Goal: Task Accomplishment & Management: Complete application form

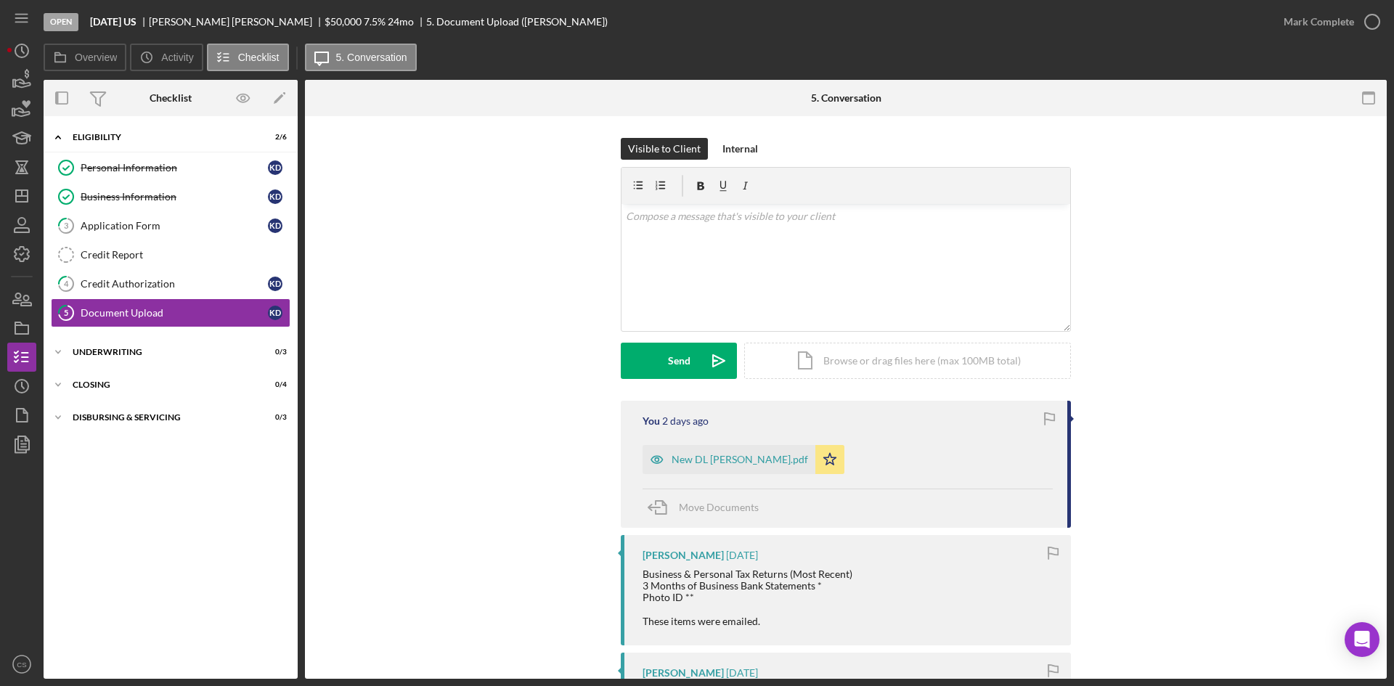
click at [446, 196] on div "Visible to Client Internal v Color teal Color pink Remove color Add row above A…" at bounding box center [846, 269] width 1038 height 263
click at [144, 168] on div "Personal Information" at bounding box center [174, 168] width 187 height 12
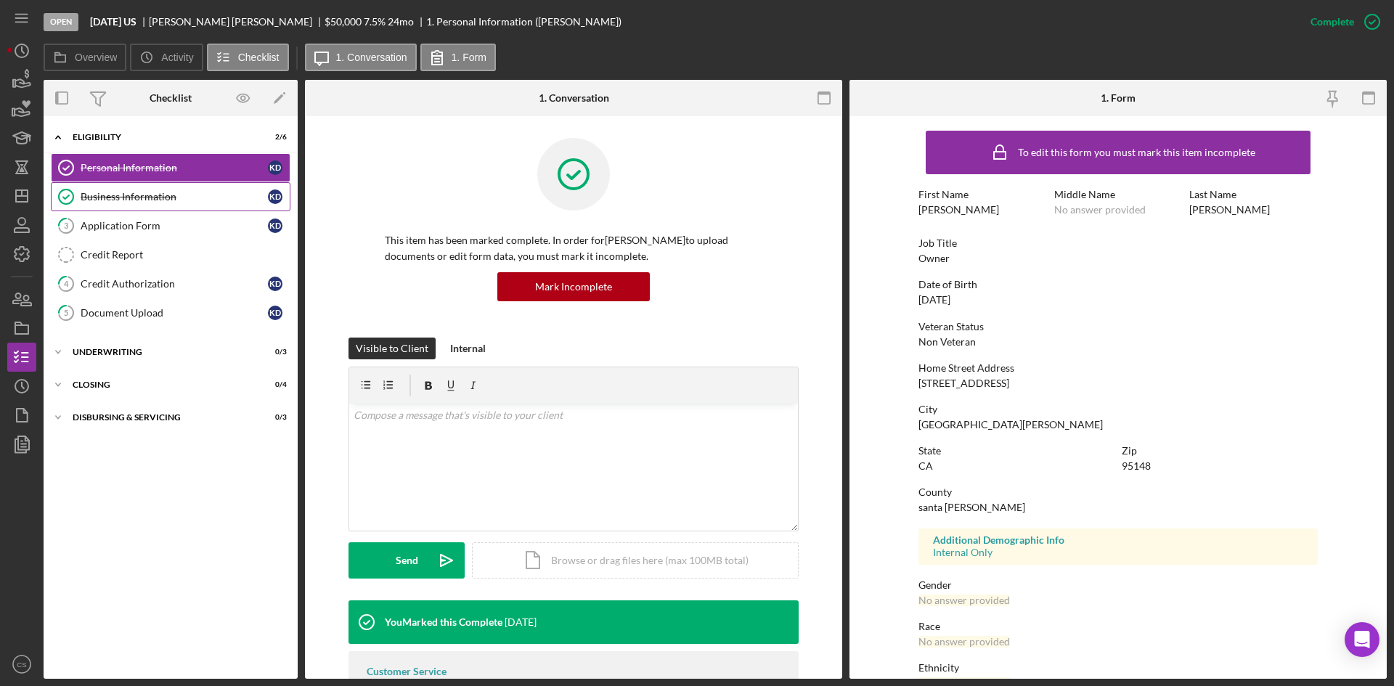
click at [183, 197] on div "Business Information" at bounding box center [174, 197] width 187 height 12
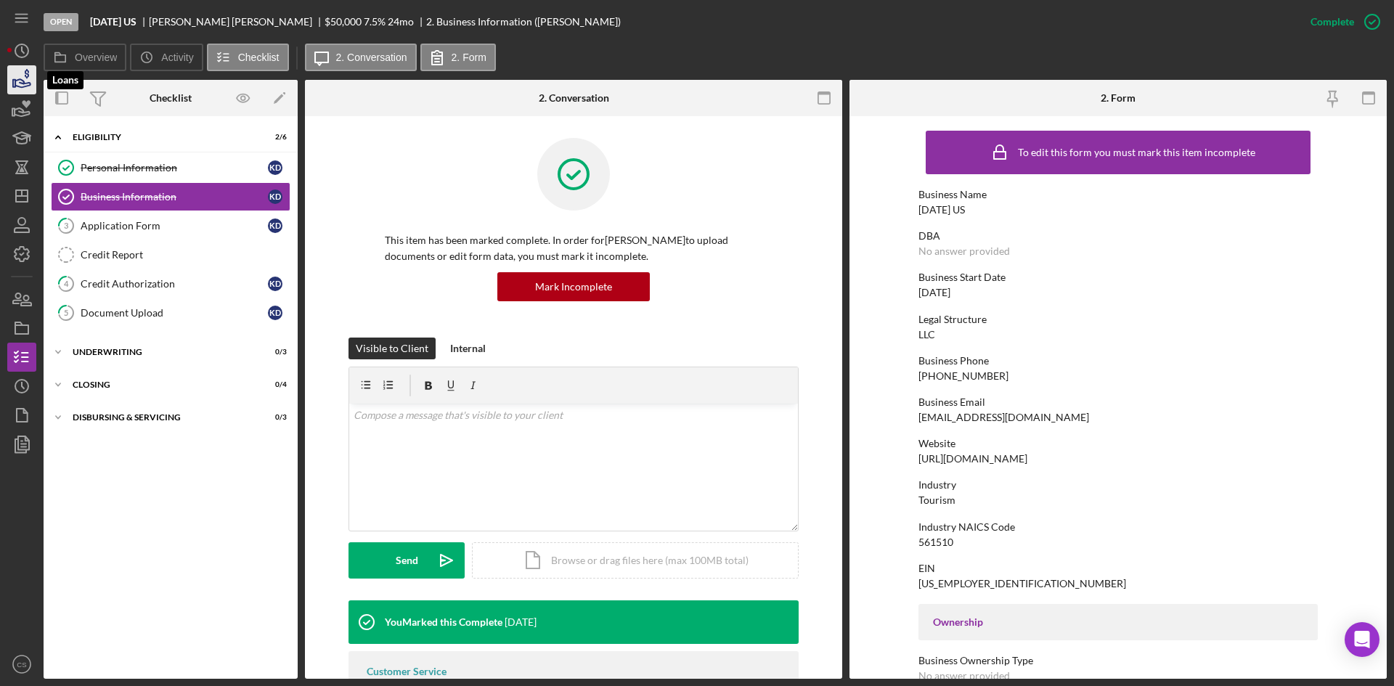
click at [22, 77] on icon "button" at bounding box center [22, 80] width 36 height 36
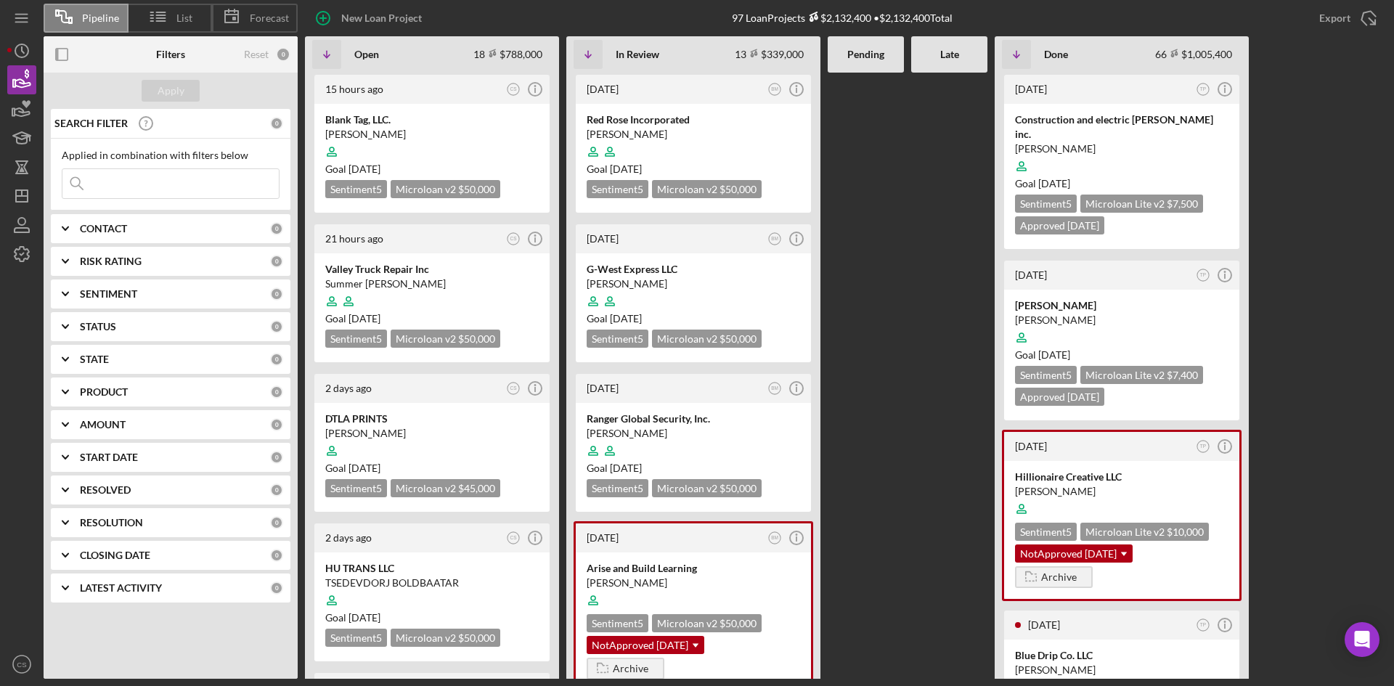
click at [176, 186] on input at bounding box center [170, 183] width 216 height 29
click at [423, 144] on div at bounding box center [431, 152] width 213 height 28
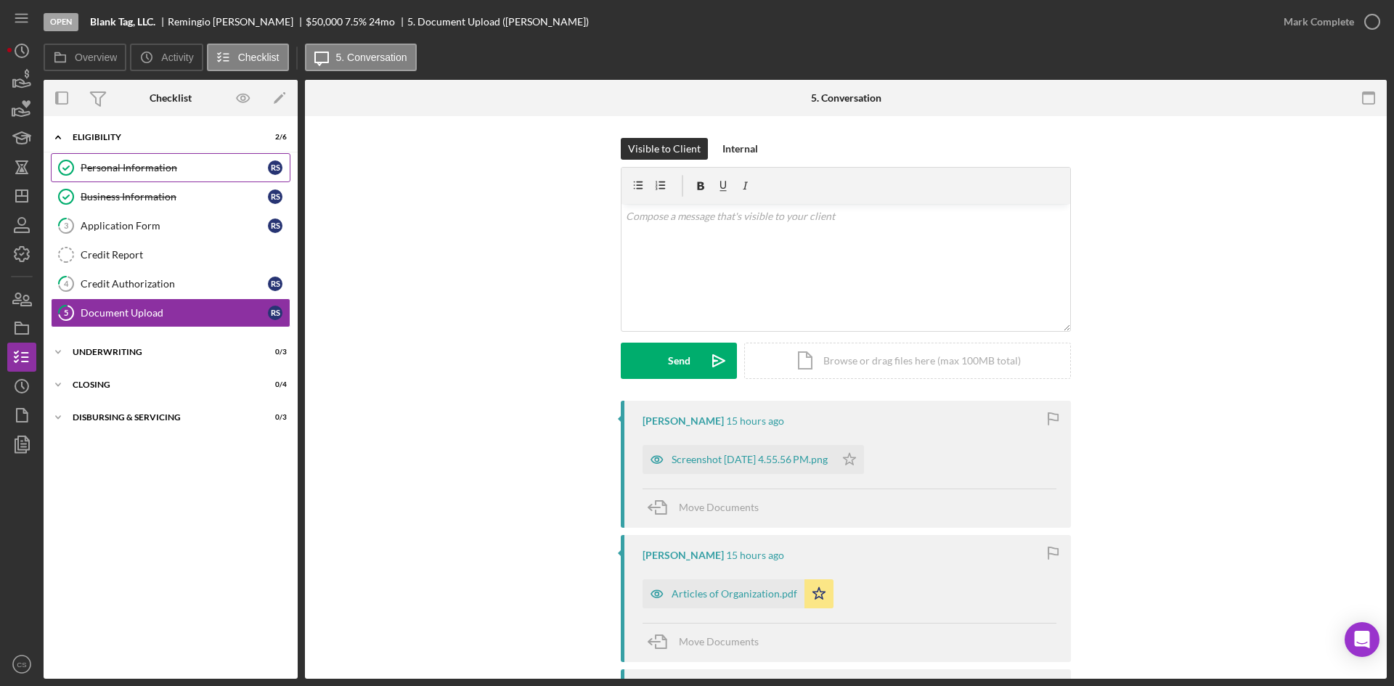
click at [165, 163] on div "Personal Information" at bounding box center [174, 168] width 187 height 12
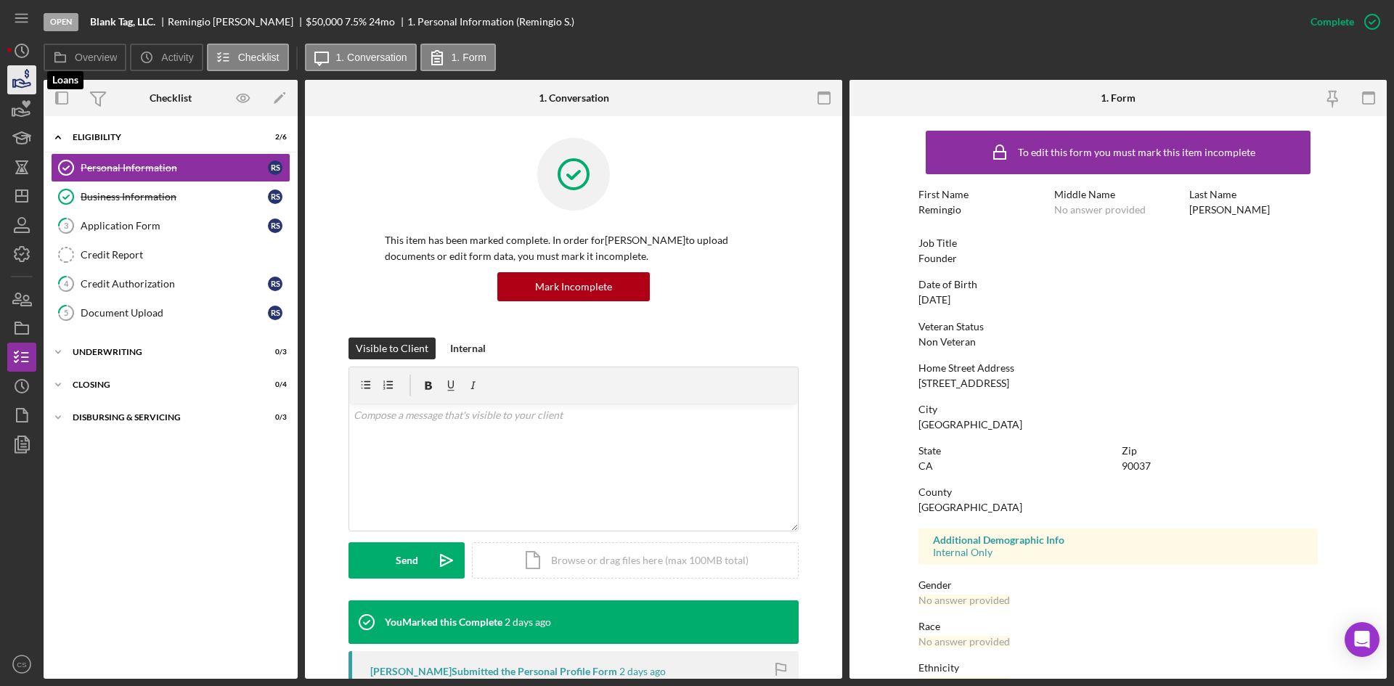
click at [27, 67] on icon "button" at bounding box center [22, 80] width 36 height 36
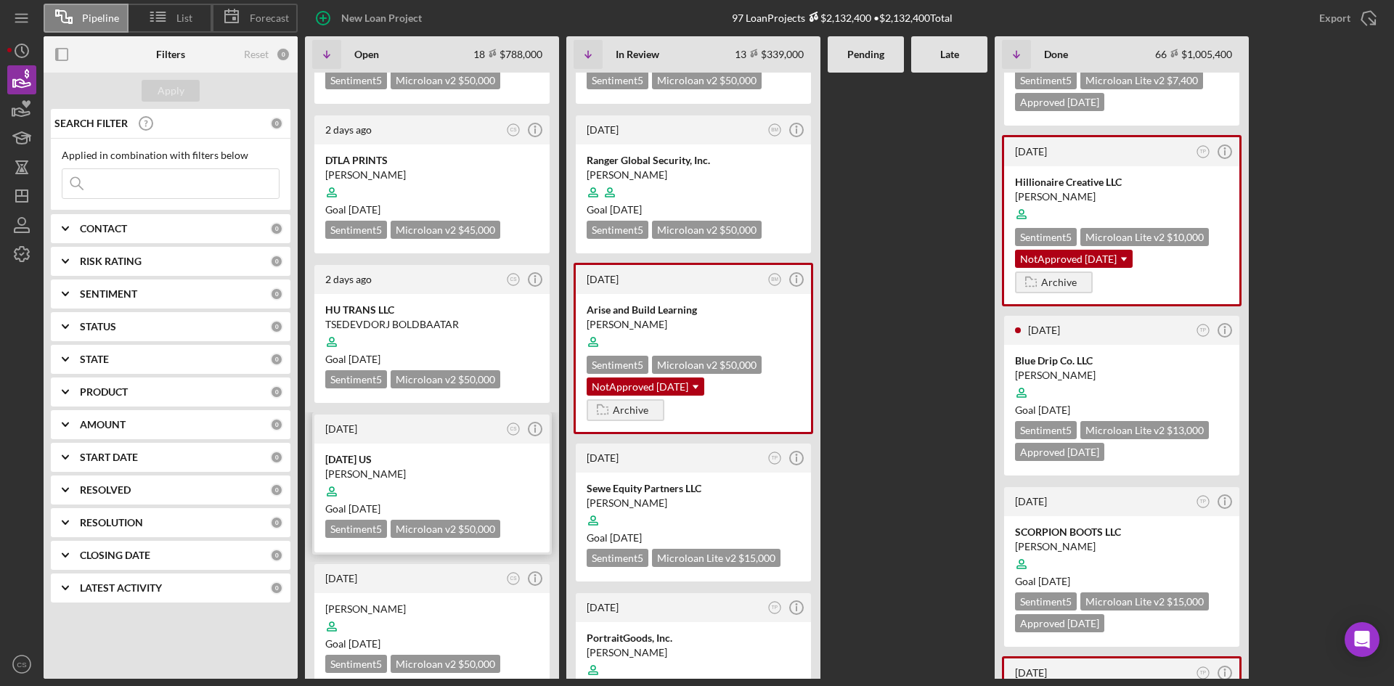
scroll to position [363, 0]
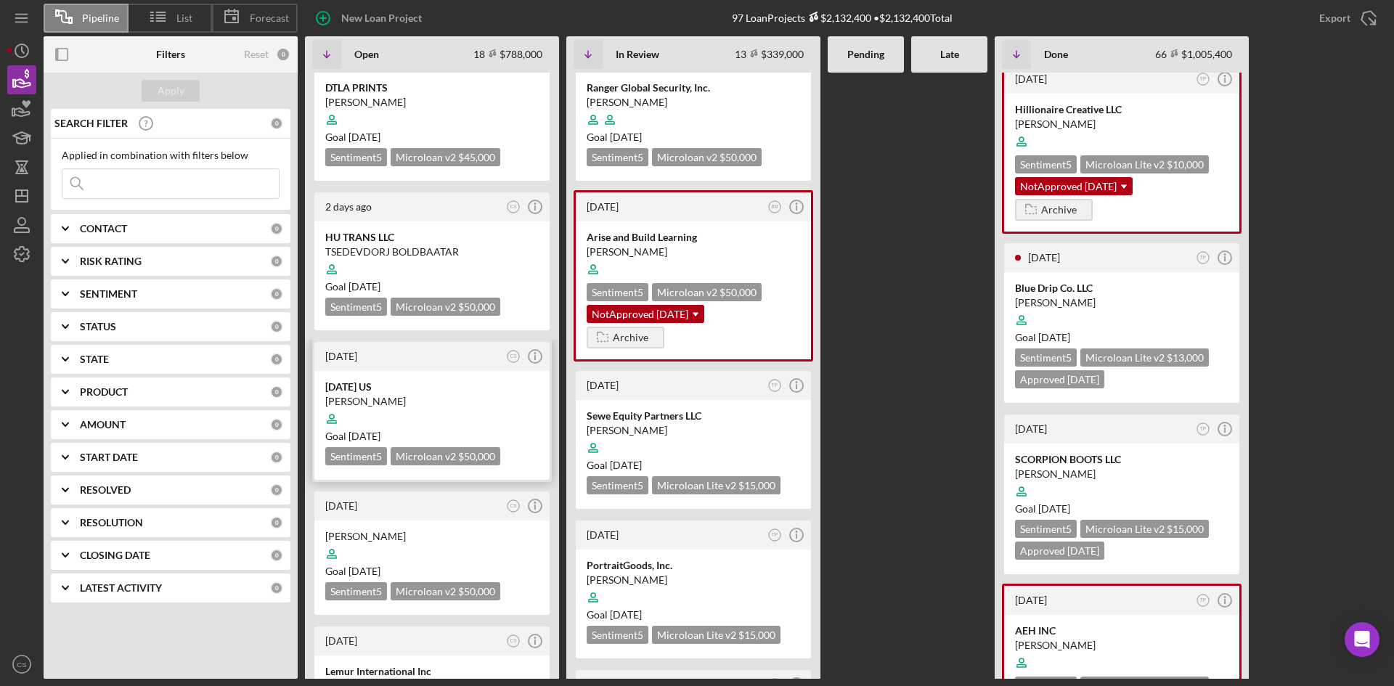
click at [386, 380] on div "[DATE] US" at bounding box center [431, 387] width 213 height 15
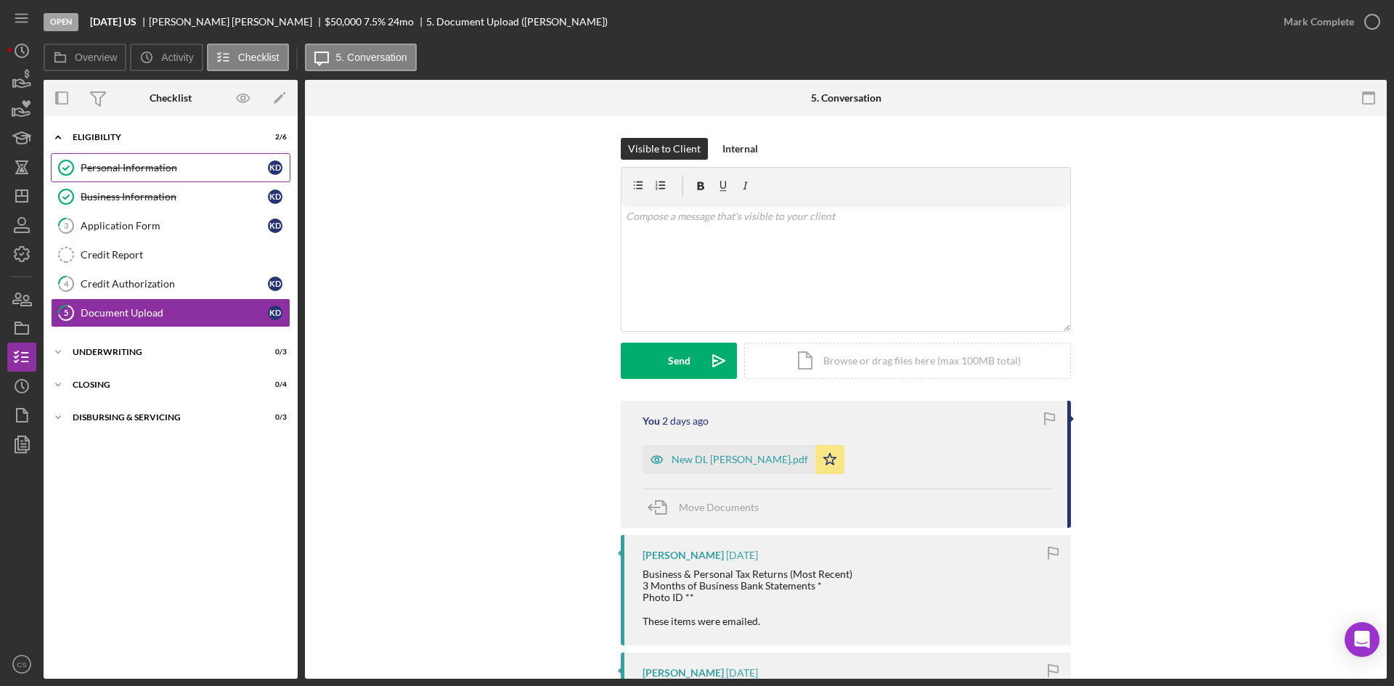
click at [155, 159] on link "Personal Information Personal Information K D" at bounding box center [171, 167] width 240 height 29
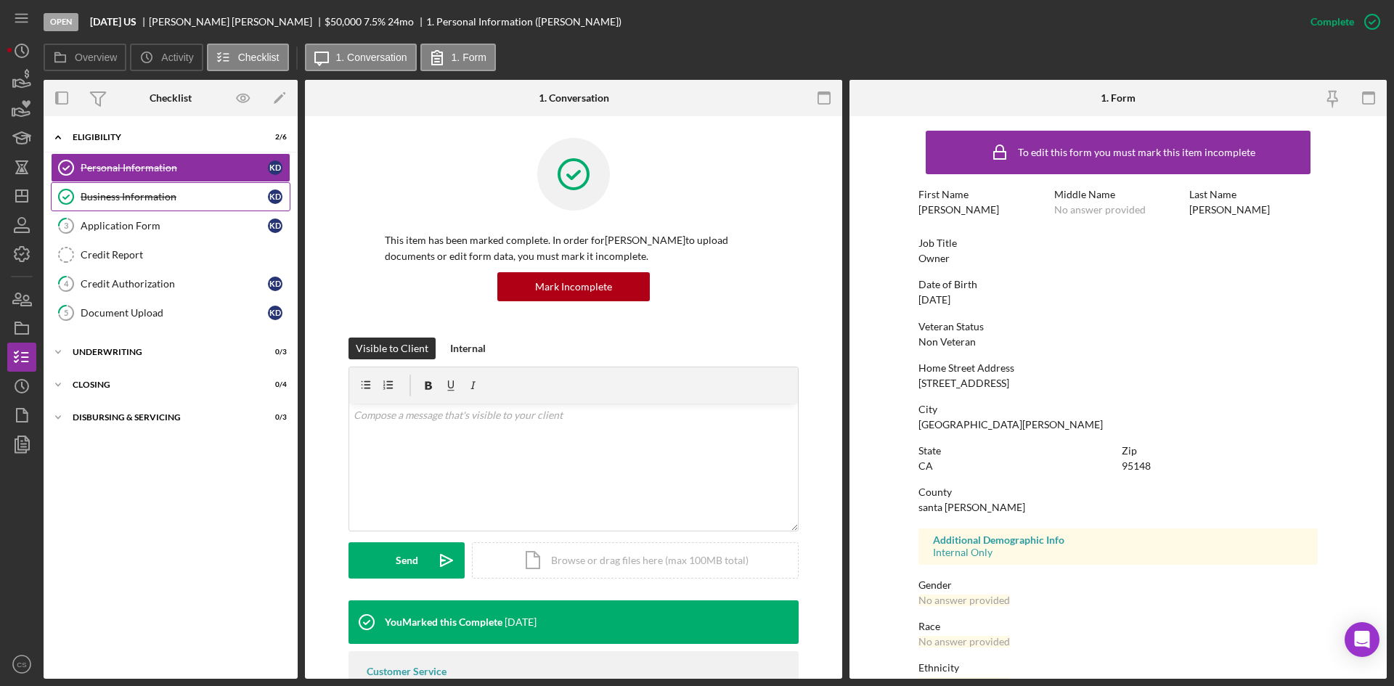
click at [213, 195] on div "Business Information" at bounding box center [174, 197] width 187 height 12
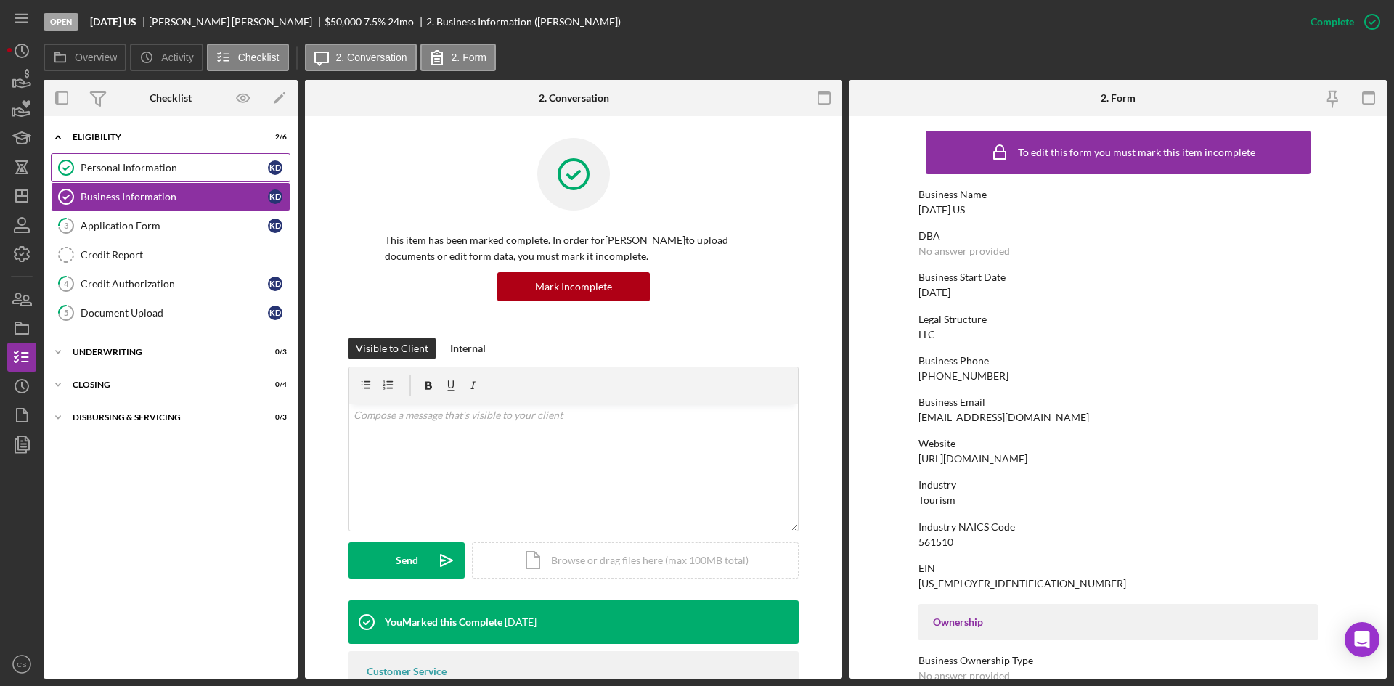
click at [213, 166] on div "Personal Information" at bounding box center [174, 168] width 187 height 12
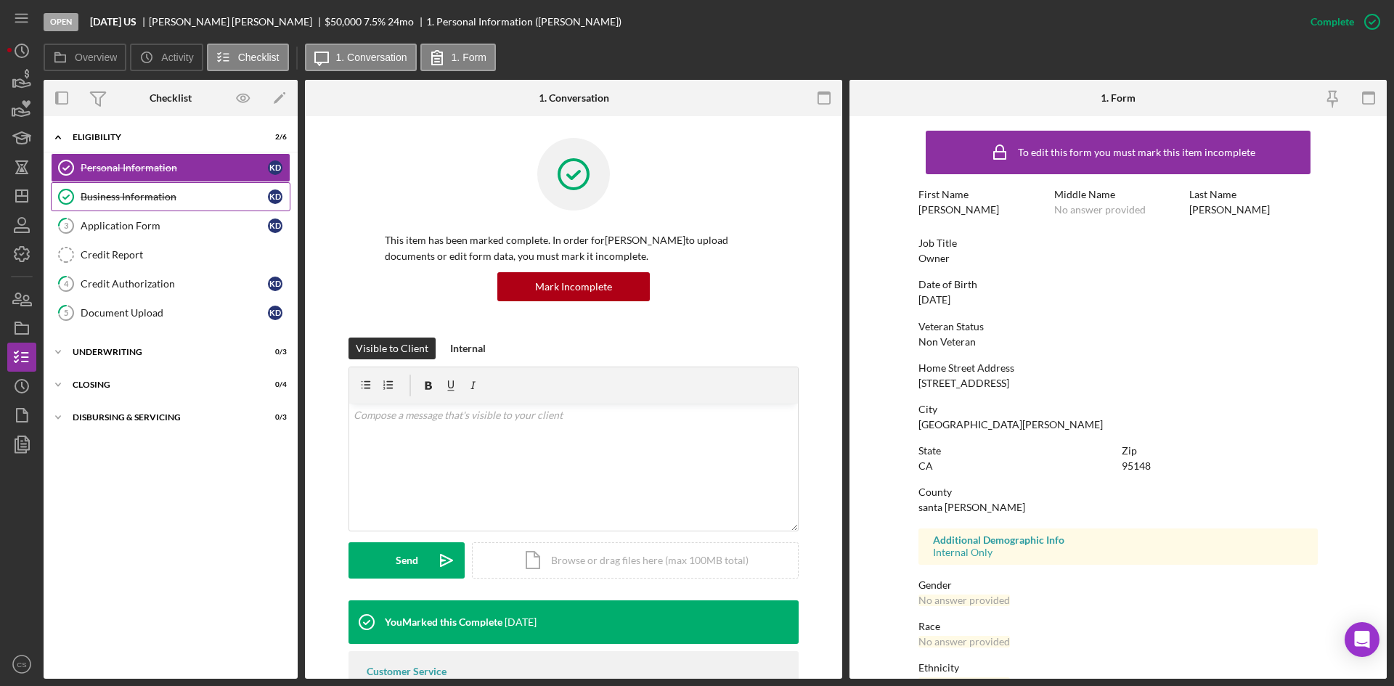
click at [220, 192] on div "Business Information" at bounding box center [174, 197] width 187 height 12
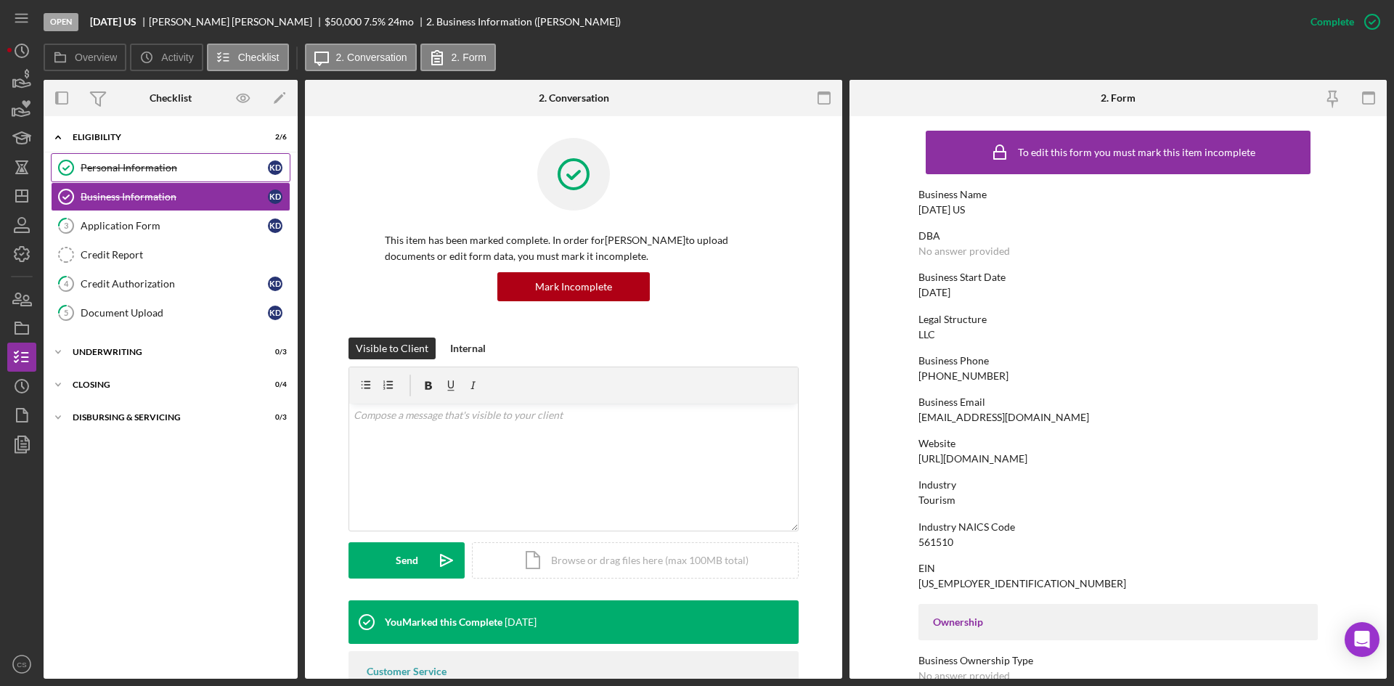
click at [215, 154] on link "Personal Information Personal Information K D" at bounding box center [171, 167] width 240 height 29
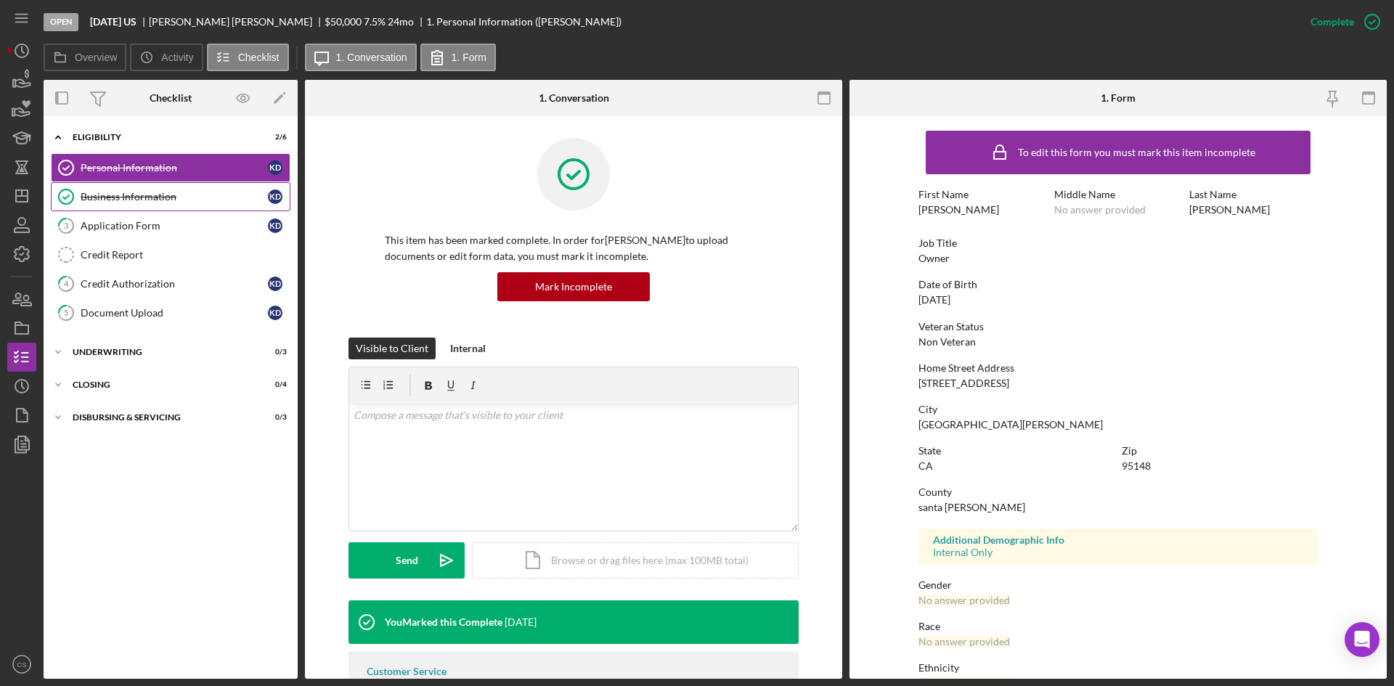
click at [152, 208] on link "Business Information Business Information K D" at bounding box center [171, 196] width 240 height 29
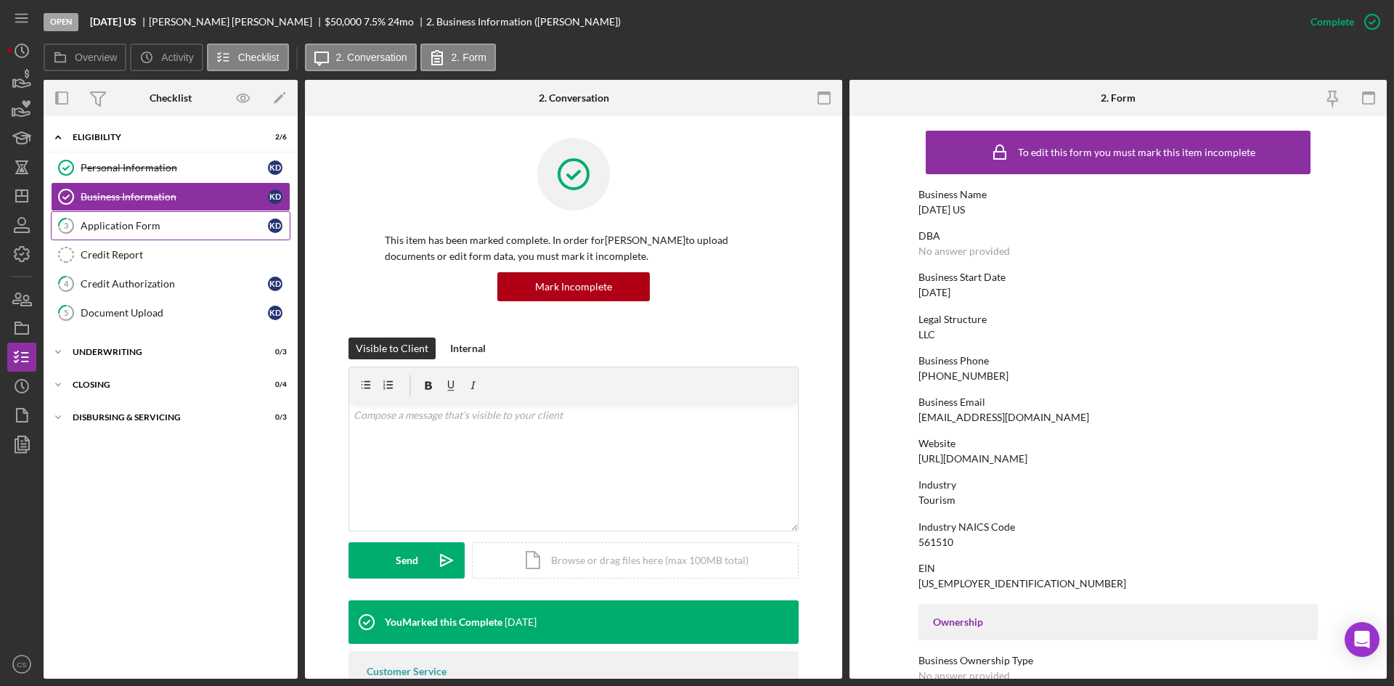
click at [158, 234] on link "3 Application Form K D" at bounding box center [171, 225] width 240 height 29
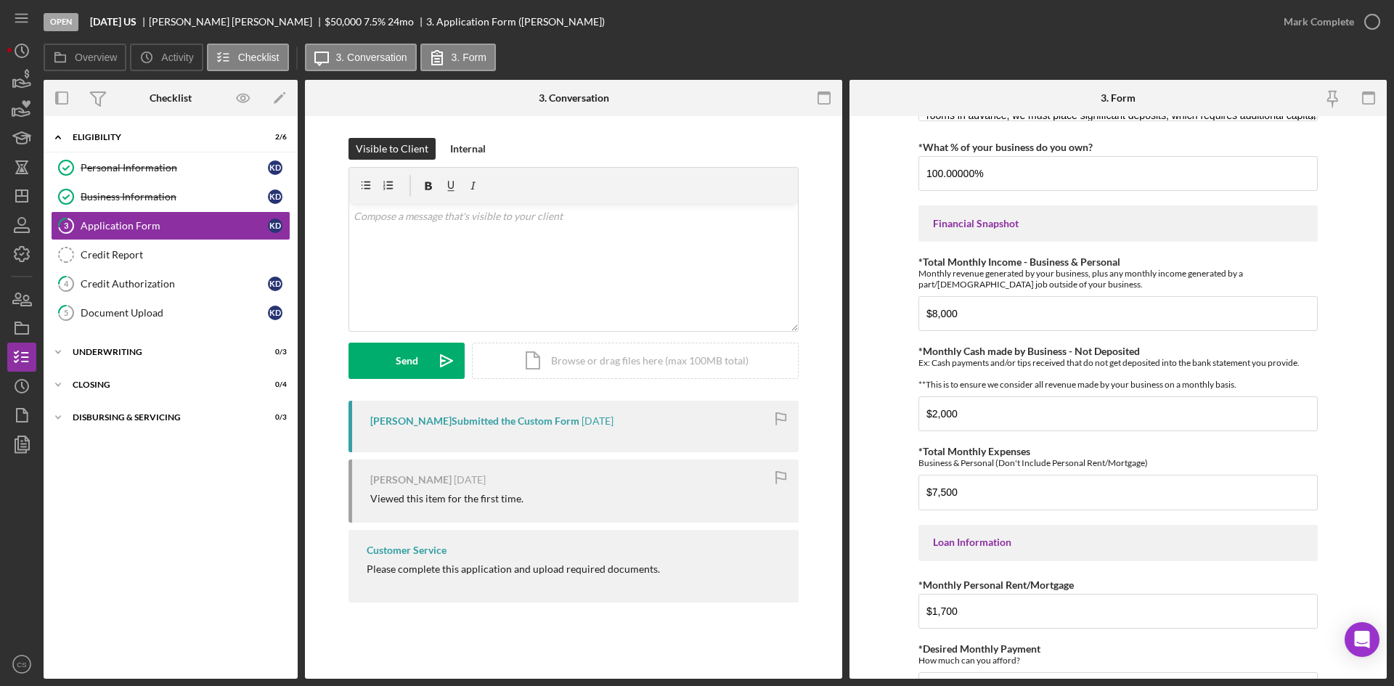
scroll to position [363, 0]
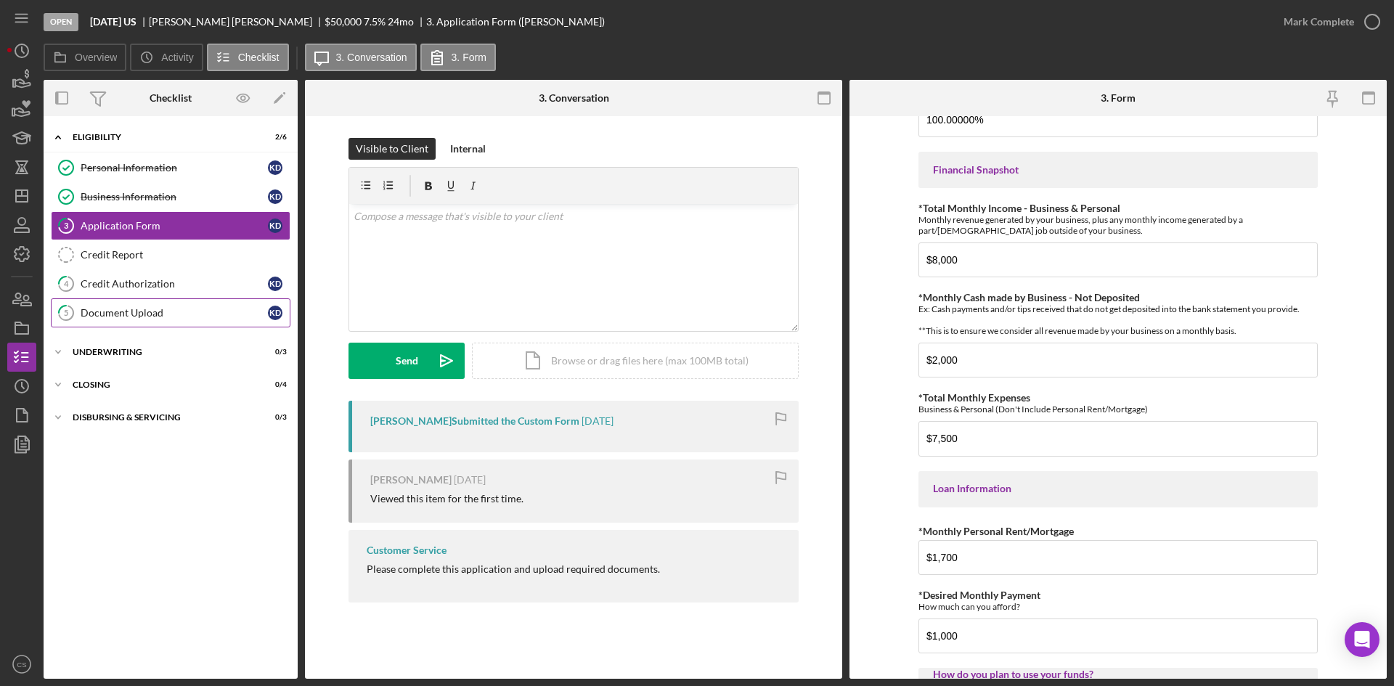
click at [147, 310] on div "Document Upload" at bounding box center [174, 313] width 187 height 12
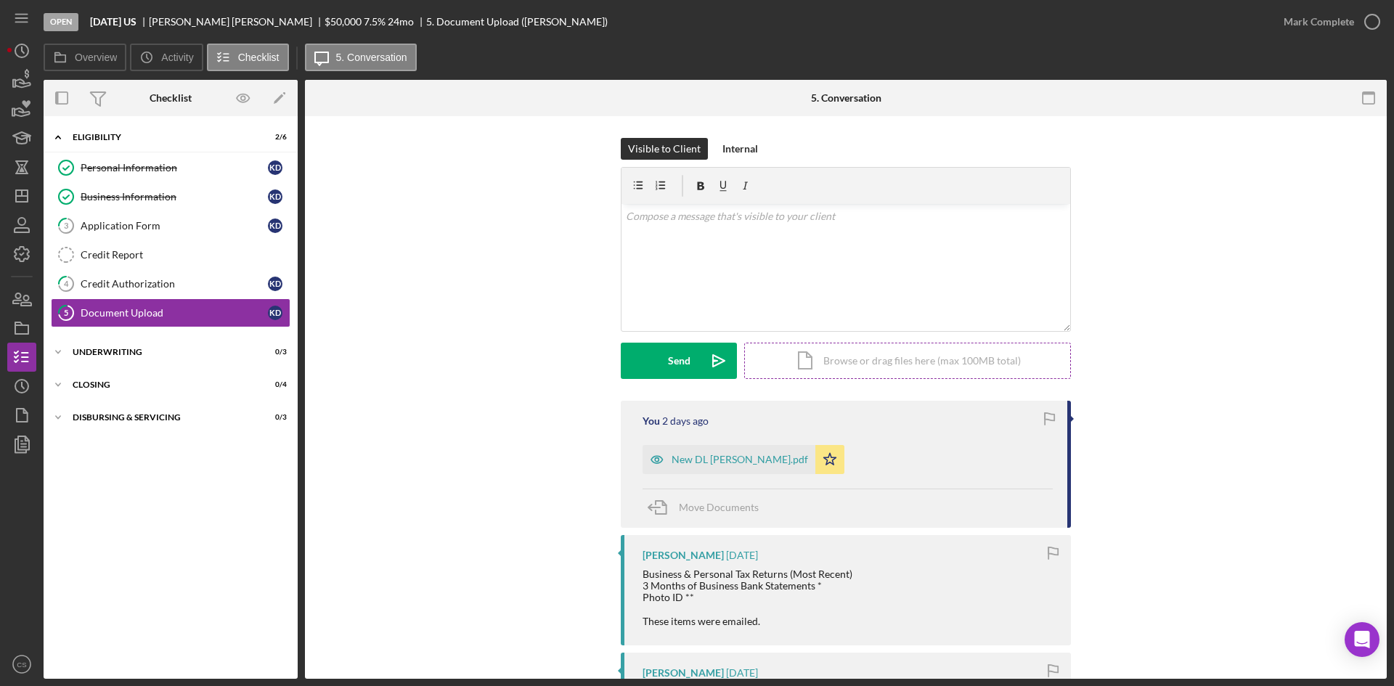
click at [842, 357] on div "Icon/Document Browse or drag files here (max 100MB total) Tap to choose files o…" at bounding box center [907, 361] width 327 height 36
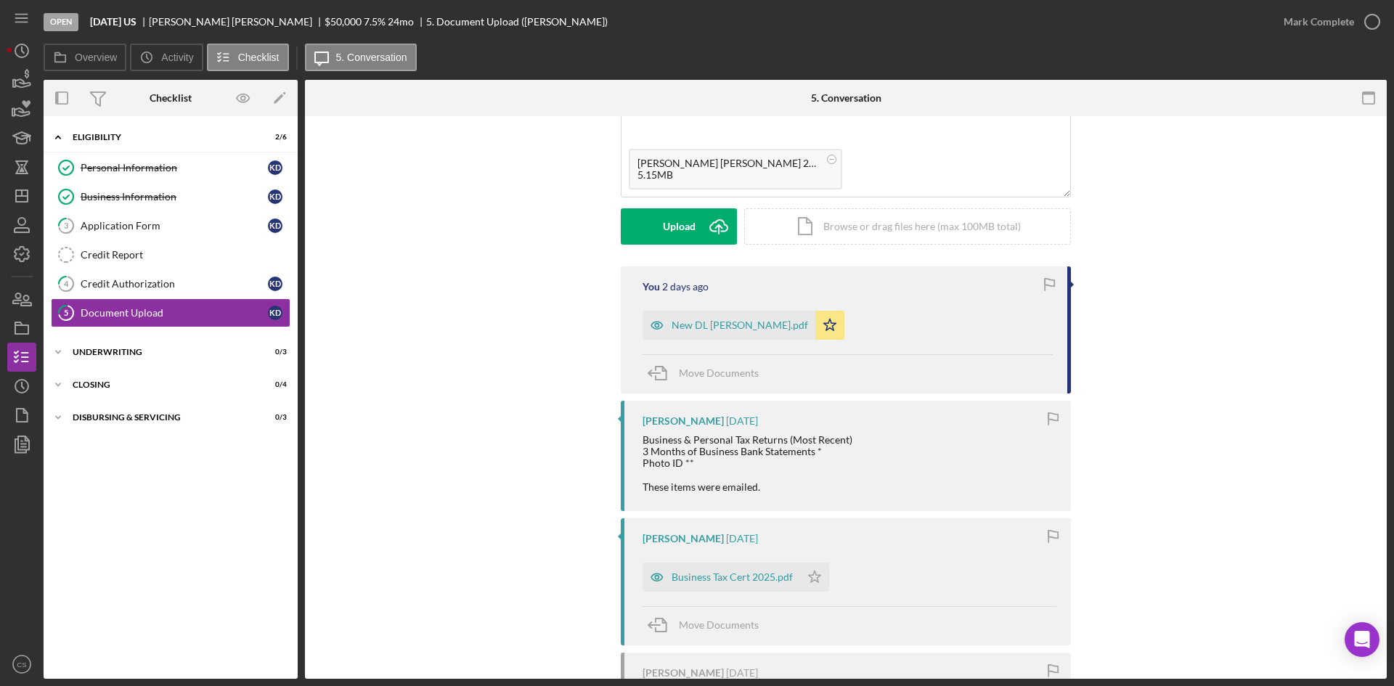
scroll to position [145, 0]
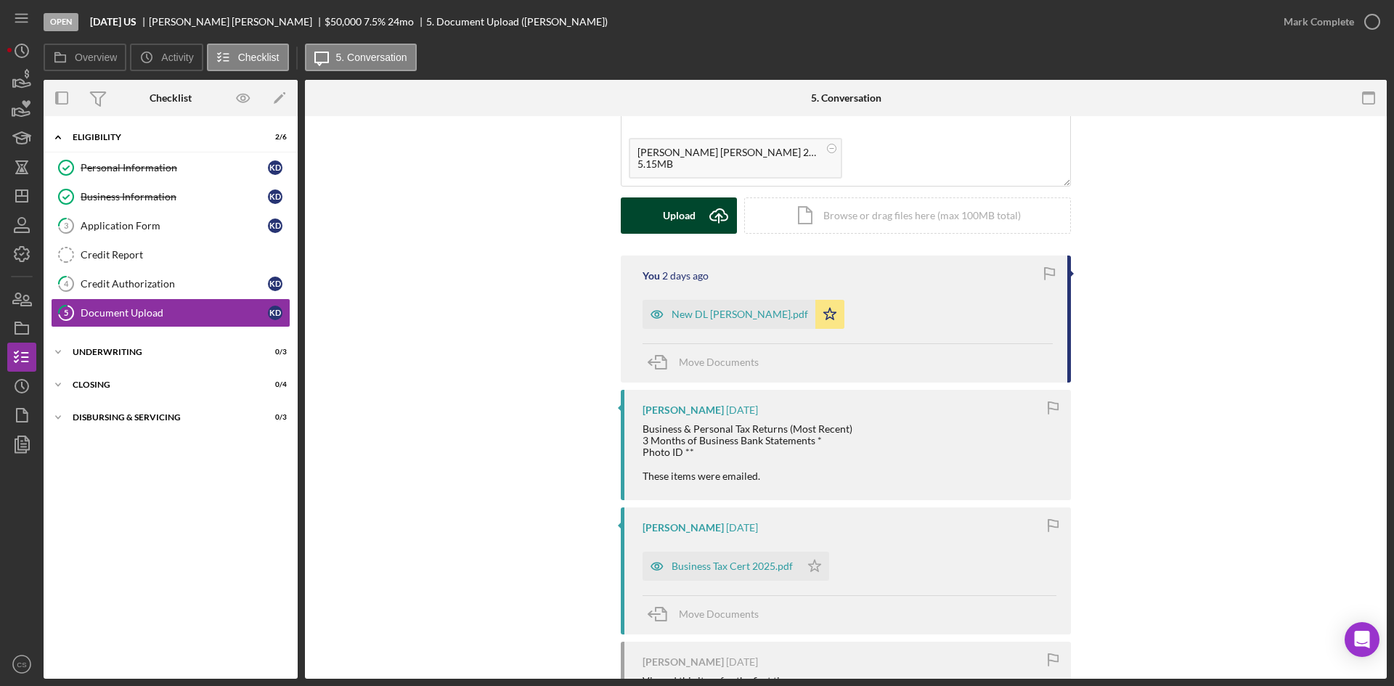
click at [664, 207] on div "Upload" at bounding box center [679, 215] width 33 height 36
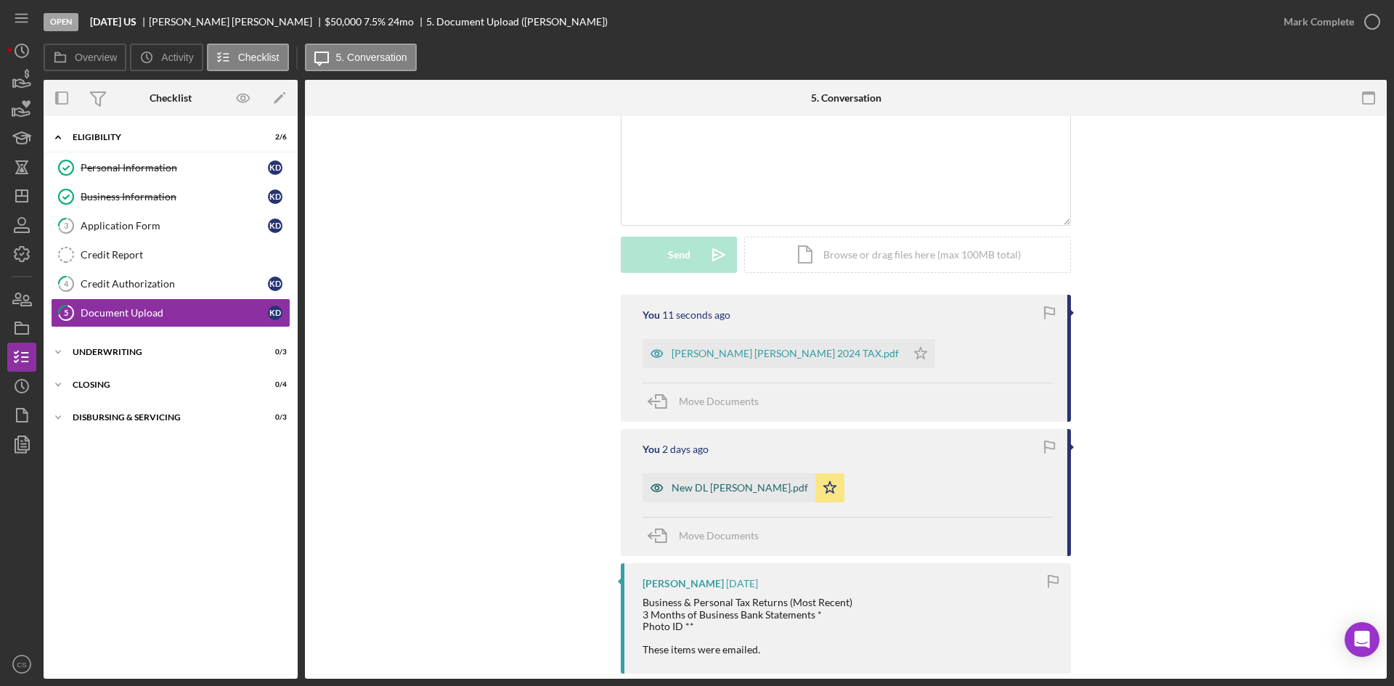
scroll to position [218, 0]
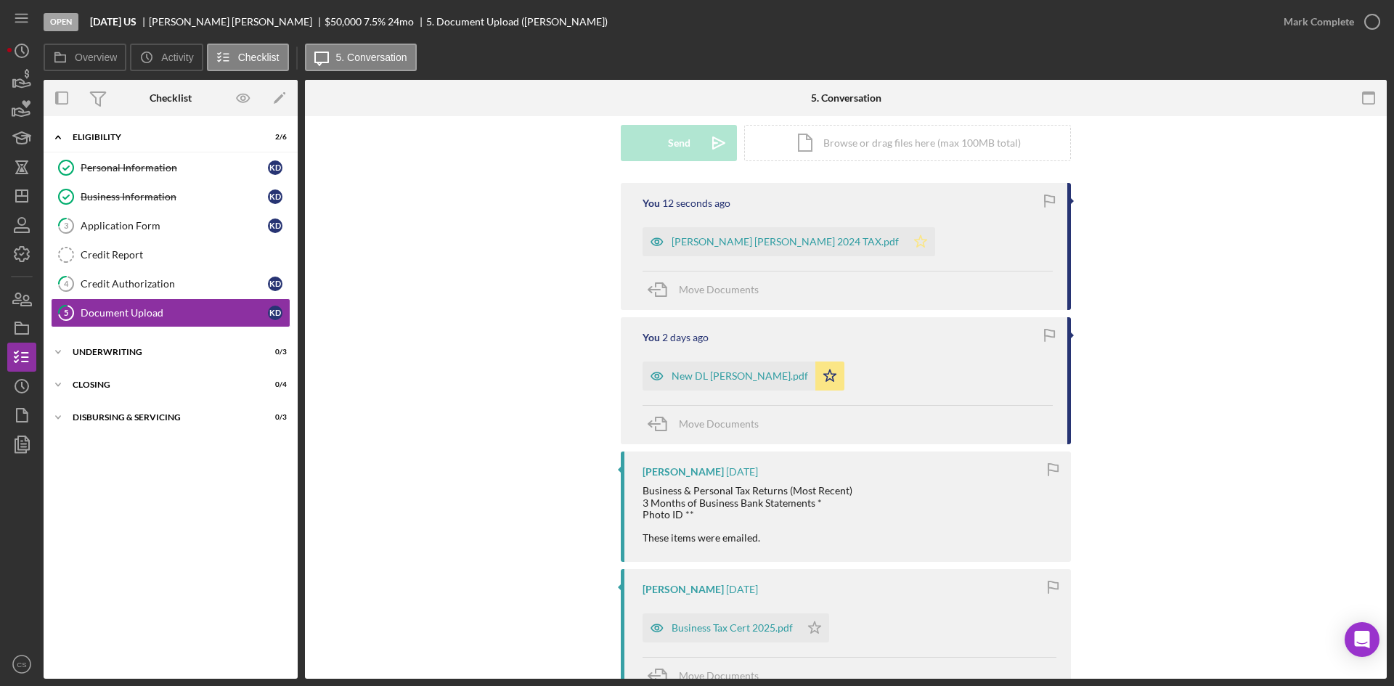
click at [915, 237] on polygon "button" at bounding box center [921, 241] width 12 height 12
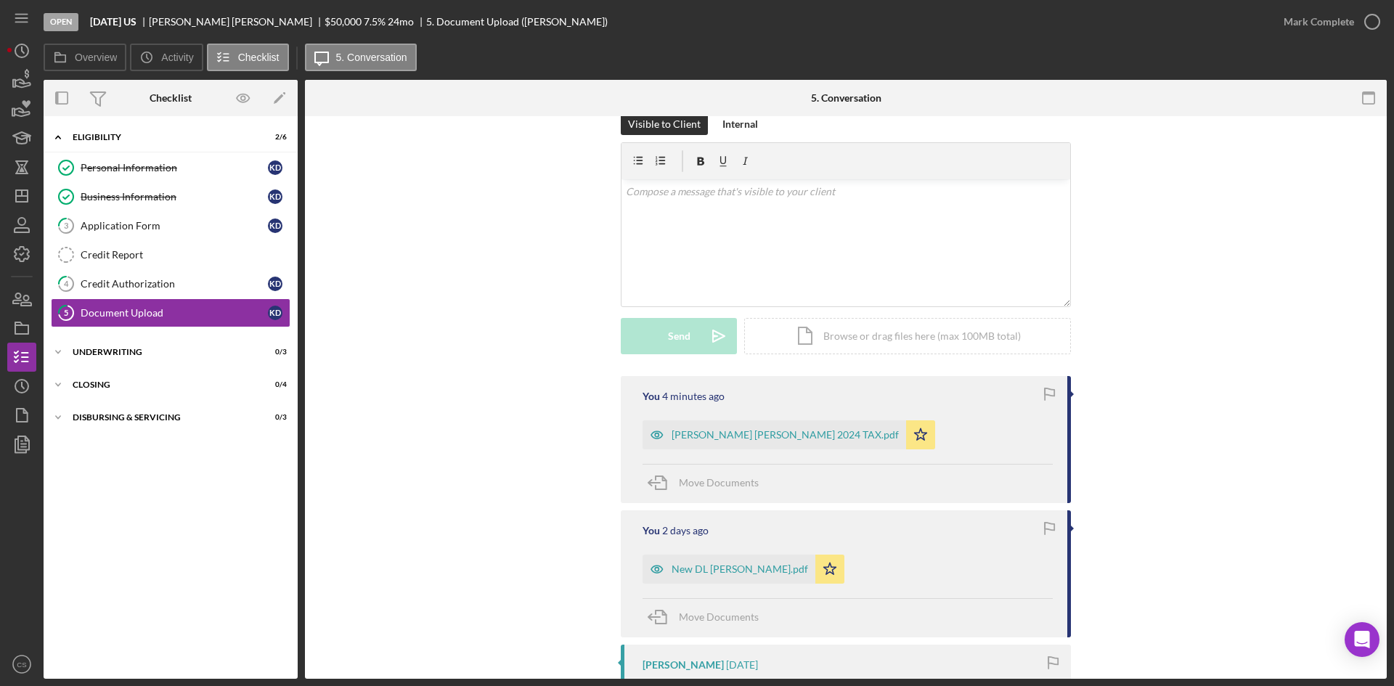
scroll to position [0, 0]
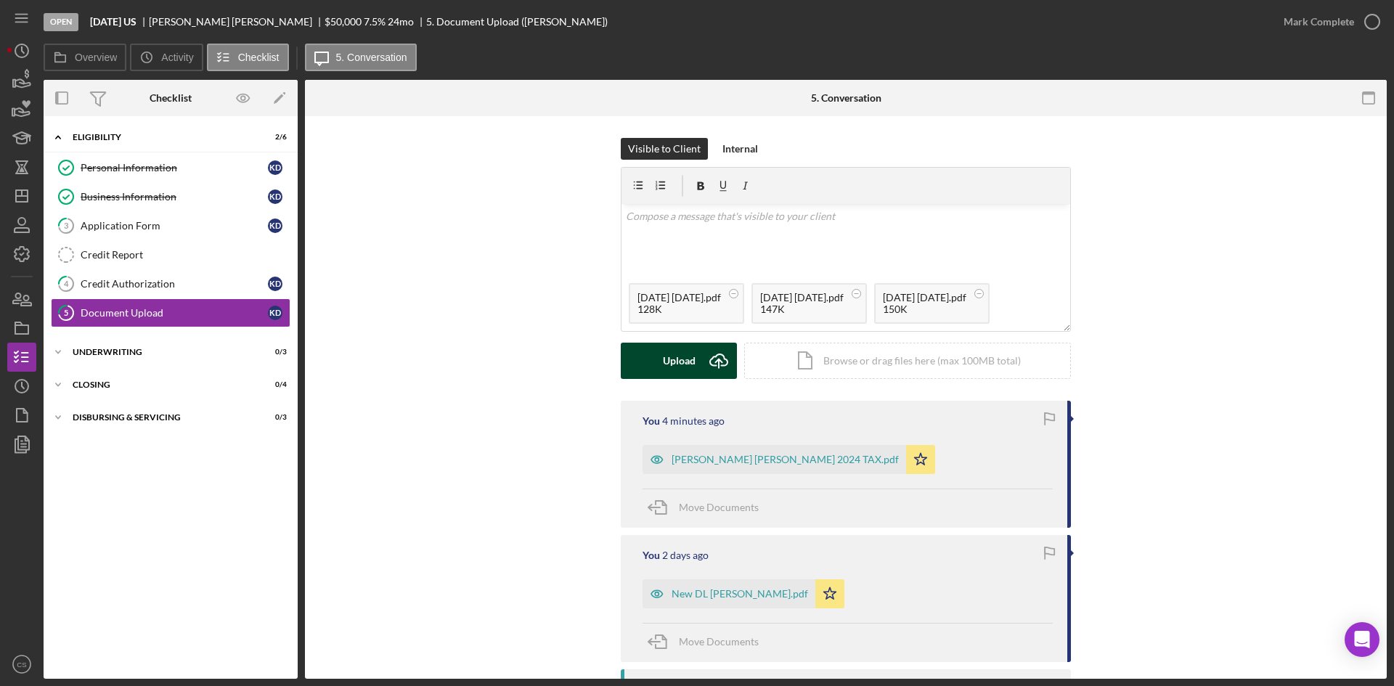
click at [691, 362] on div "Upload" at bounding box center [679, 361] width 33 height 36
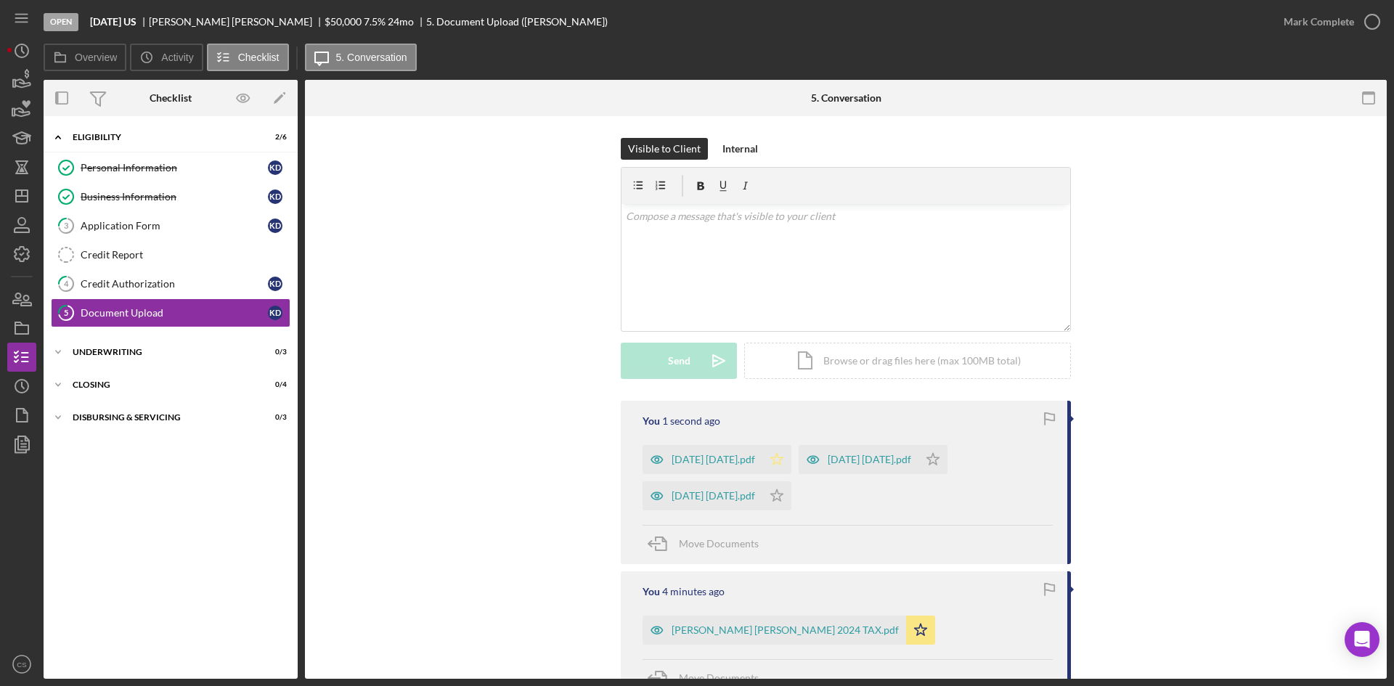
click at [767, 459] on icon "Icon/Star" at bounding box center [776, 459] width 29 height 29
click at [780, 491] on icon "Icon/Star" at bounding box center [776, 495] width 29 height 29
click at [947, 462] on icon "Icon/Star" at bounding box center [932, 459] width 29 height 29
click at [798, 287] on div "v Color teal Color pink Remove color Add row above Add row below Add column bef…" at bounding box center [845, 267] width 449 height 127
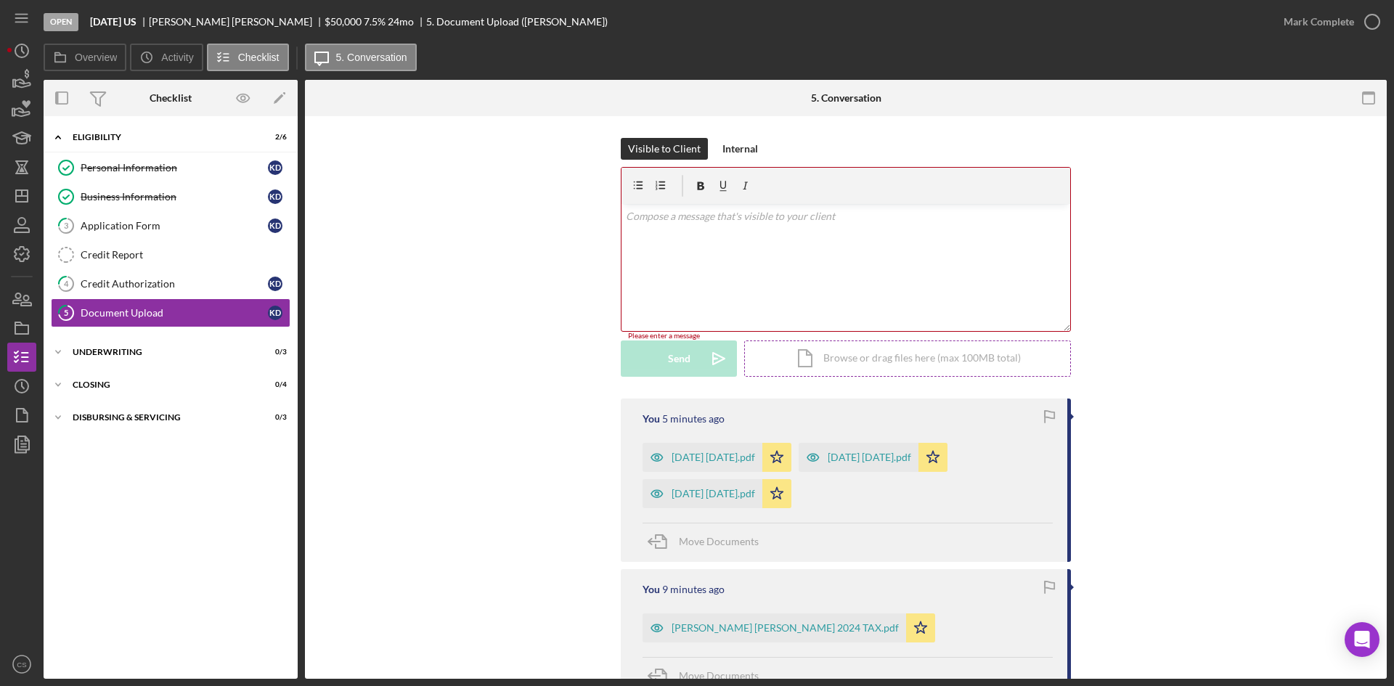
click at [899, 362] on div "Icon/Document Browse or drag files here (max 100MB total) Tap to choose files o…" at bounding box center [907, 358] width 327 height 36
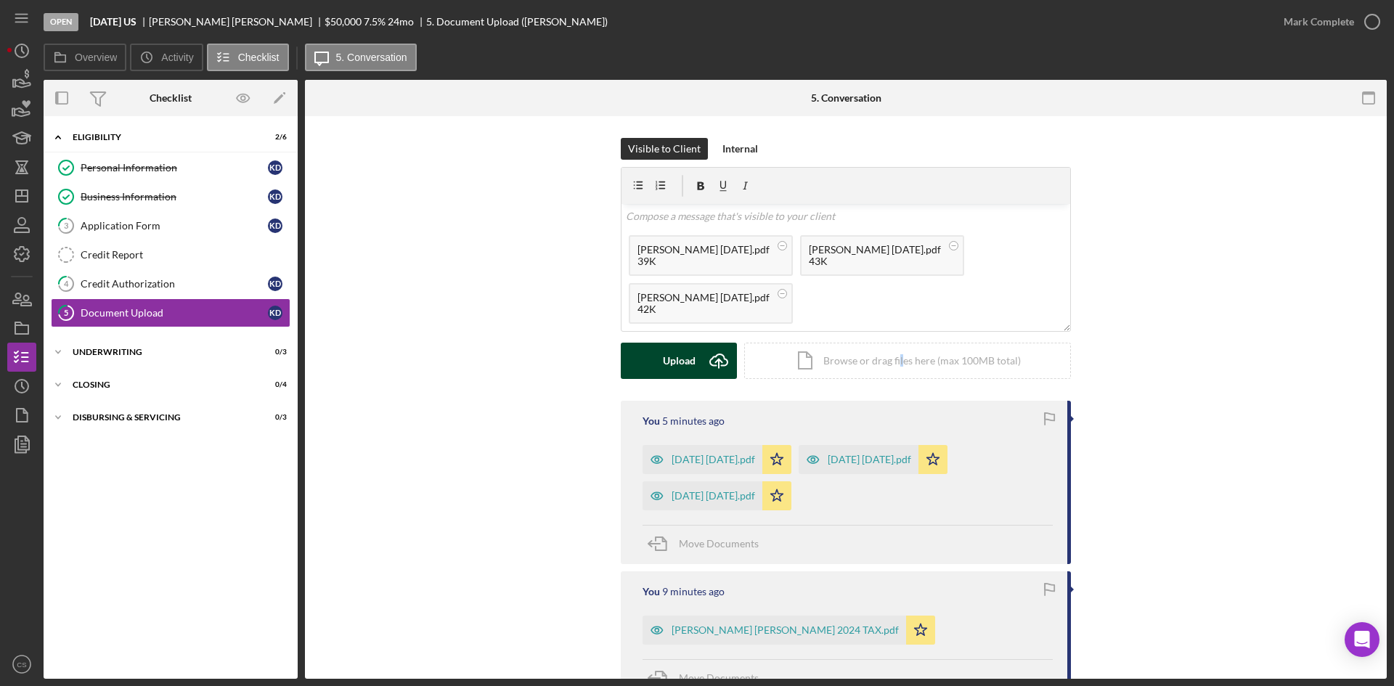
click at [712, 364] on icon "Icon/Upload" at bounding box center [718, 361] width 36 height 36
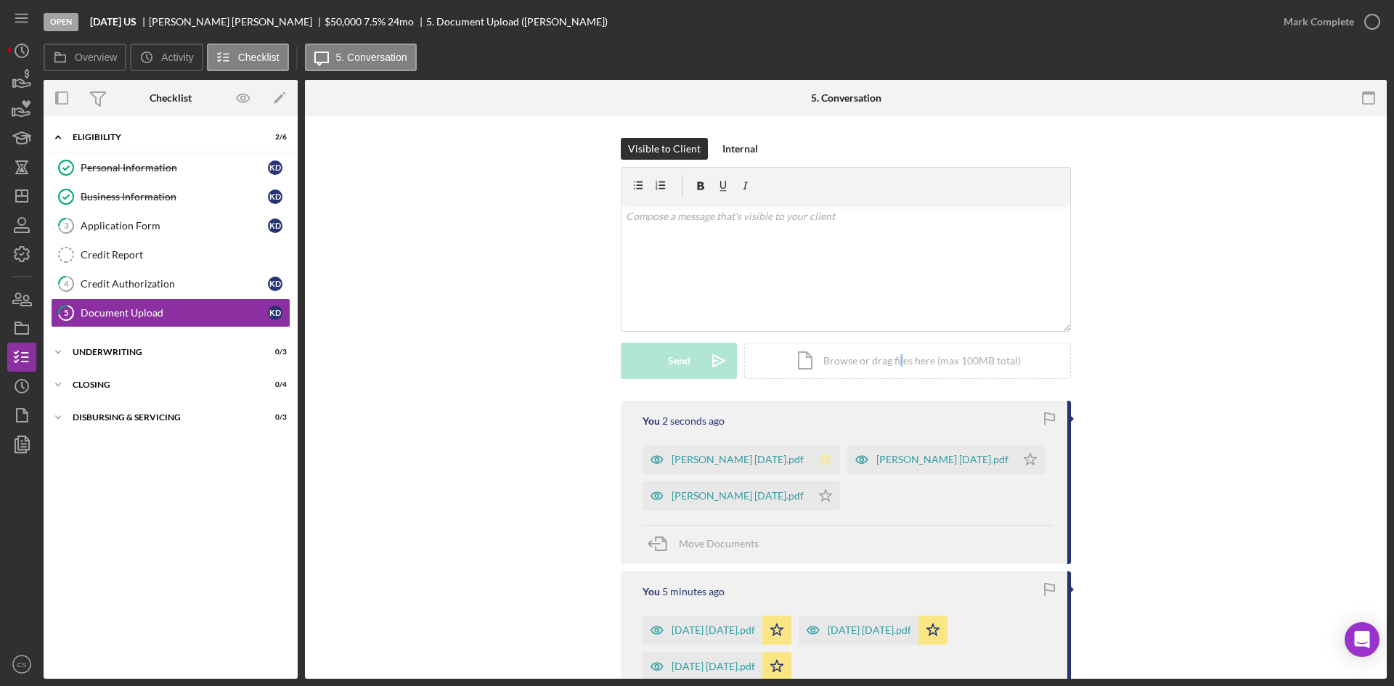
click at [811, 470] on icon "Icon/Star" at bounding box center [825, 459] width 29 height 29
click at [811, 498] on icon "Icon/Star" at bounding box center [825, 495] width 29 height 29
click at [1016, 465] on icon "Icon/Star" at bounding box center [1030, 459] width 29 height 29
